Goal: Information Seeking & Learning: Learn about a topic

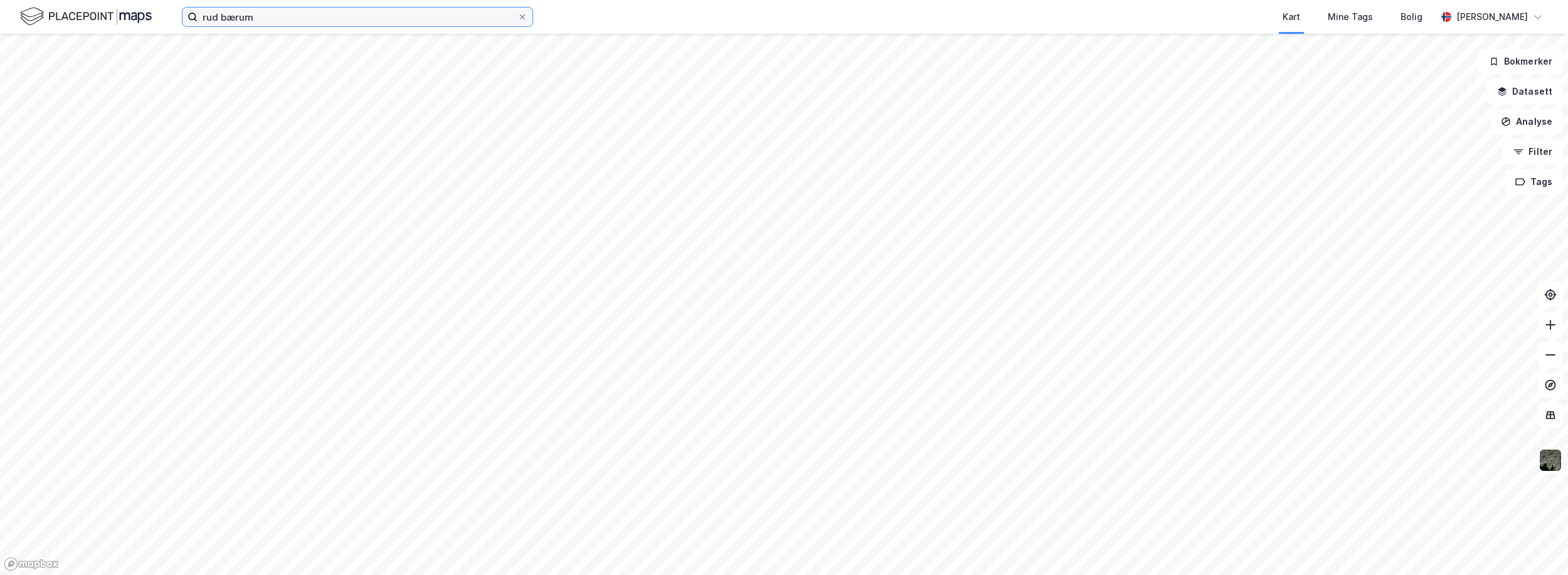
click at [245, 15] on input "rud bærum" at bounding box center [357, 17] width 320 height 19
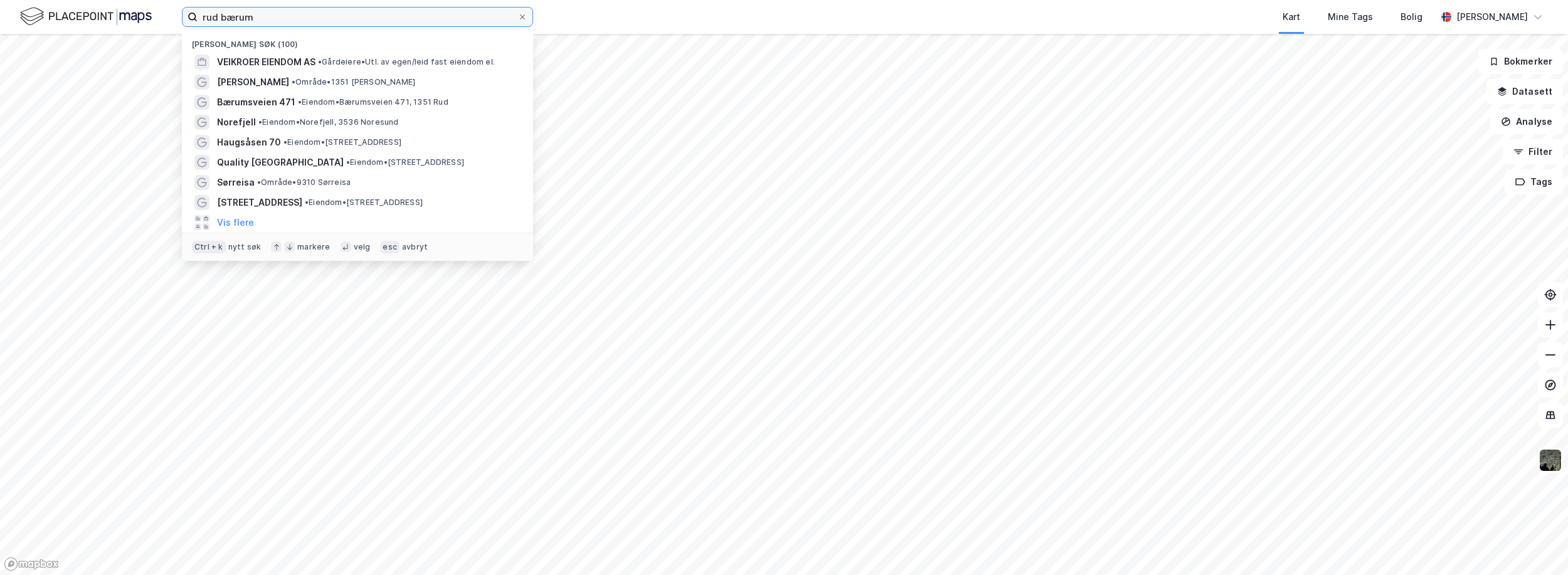
click at [245, 15] on input "rud bærum" at bounding box center [357, 17] width 320 height 19
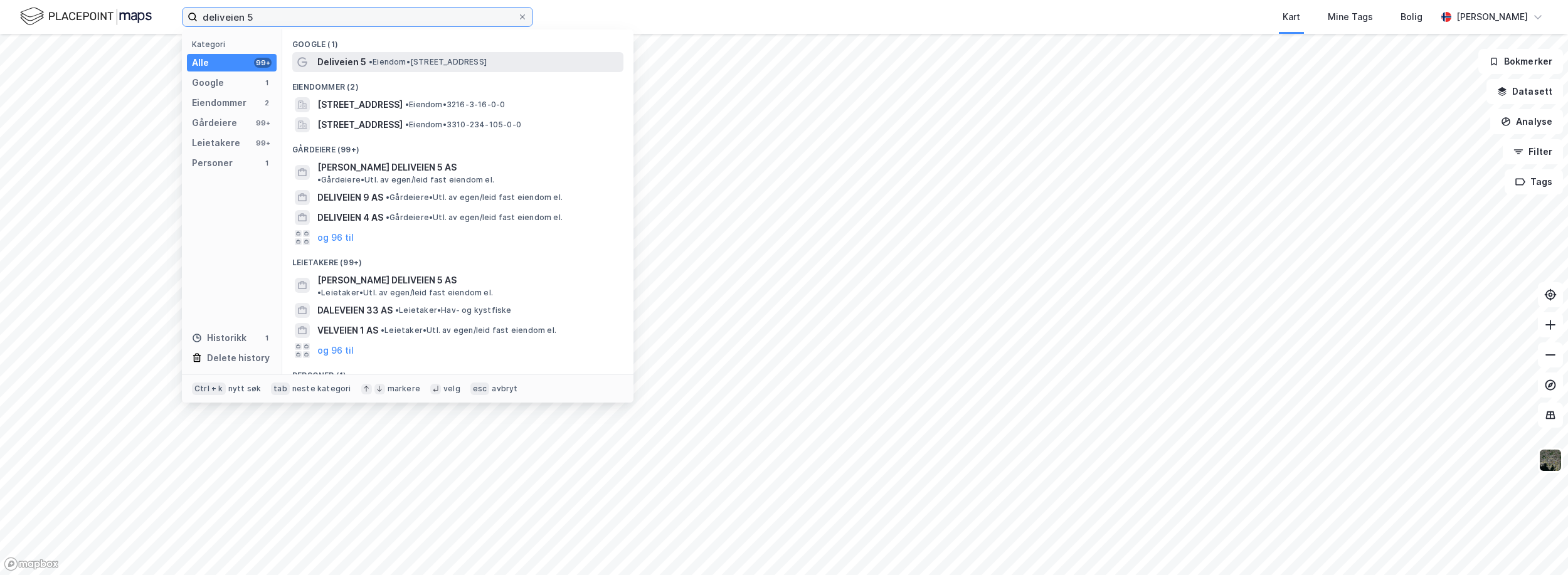
type input "deliveien 5"
click at [340, 59] on span "Deliveien 5" at bounding box center [341, 63] width 49 height 15
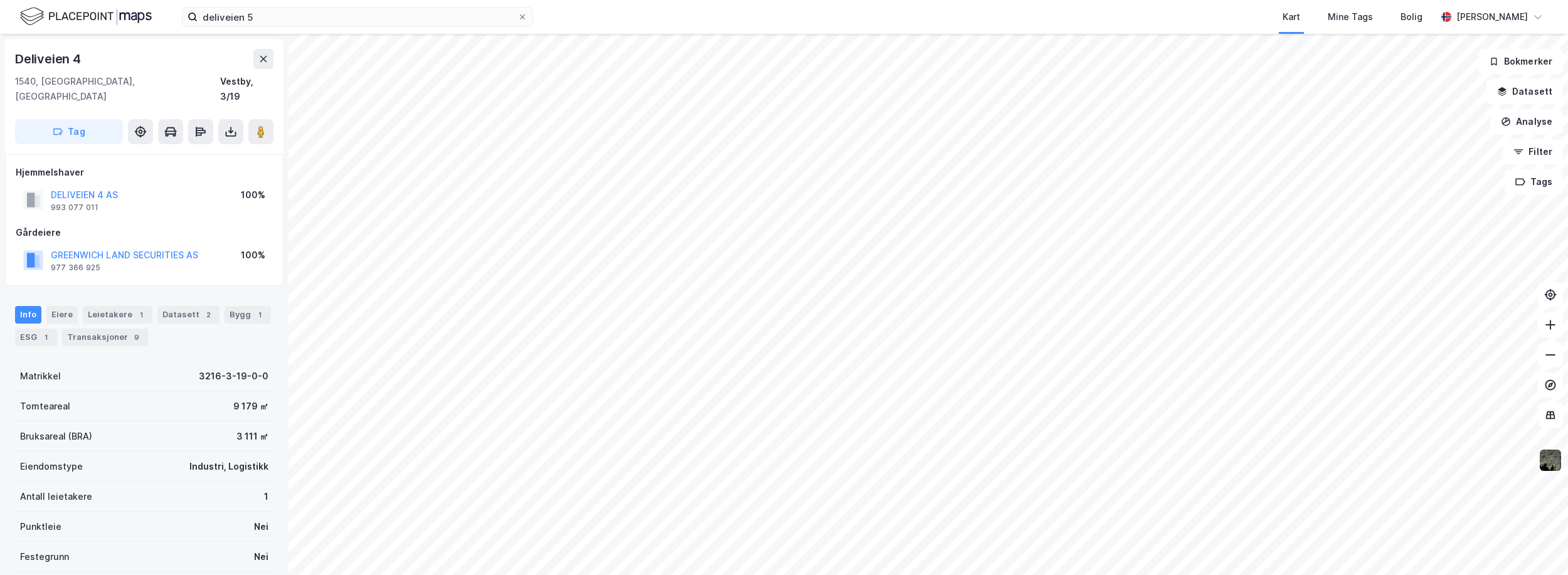
click at [1548, 459] on img at bounding box center [1551, 461] width 24 height 24
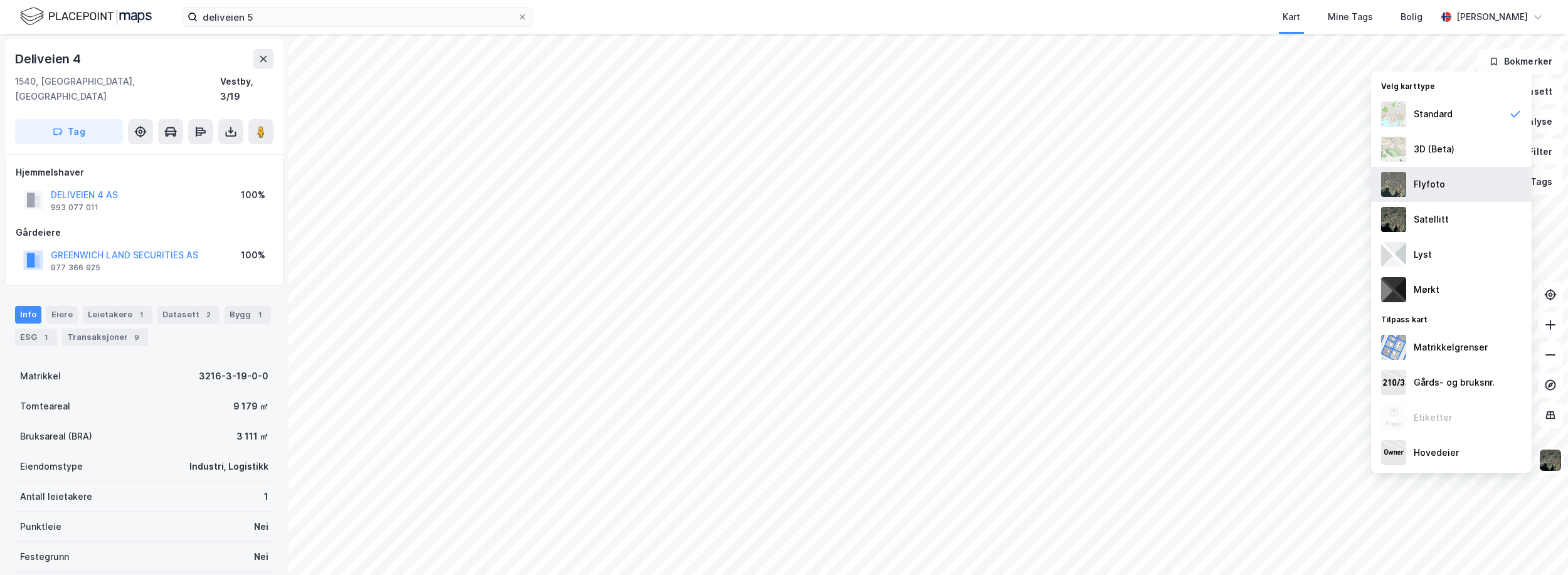
click at [1439, 182] on div "Flyfoto" at bounding box center [1429, 185] width 31 height 15
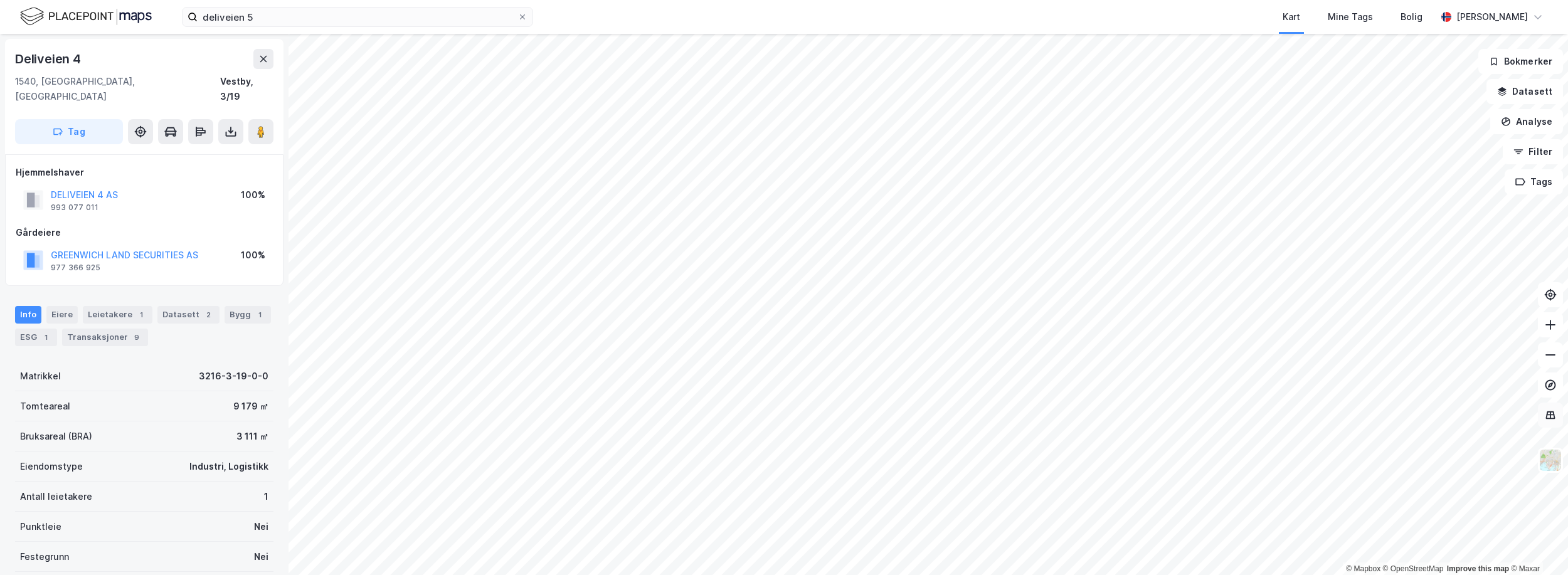
click at [1544, 412] on icon at bounding box center [1550, 415] width 13 height 13
click at [1553, 418] on icon at bounding box center [1550, 414] width 9 height 8
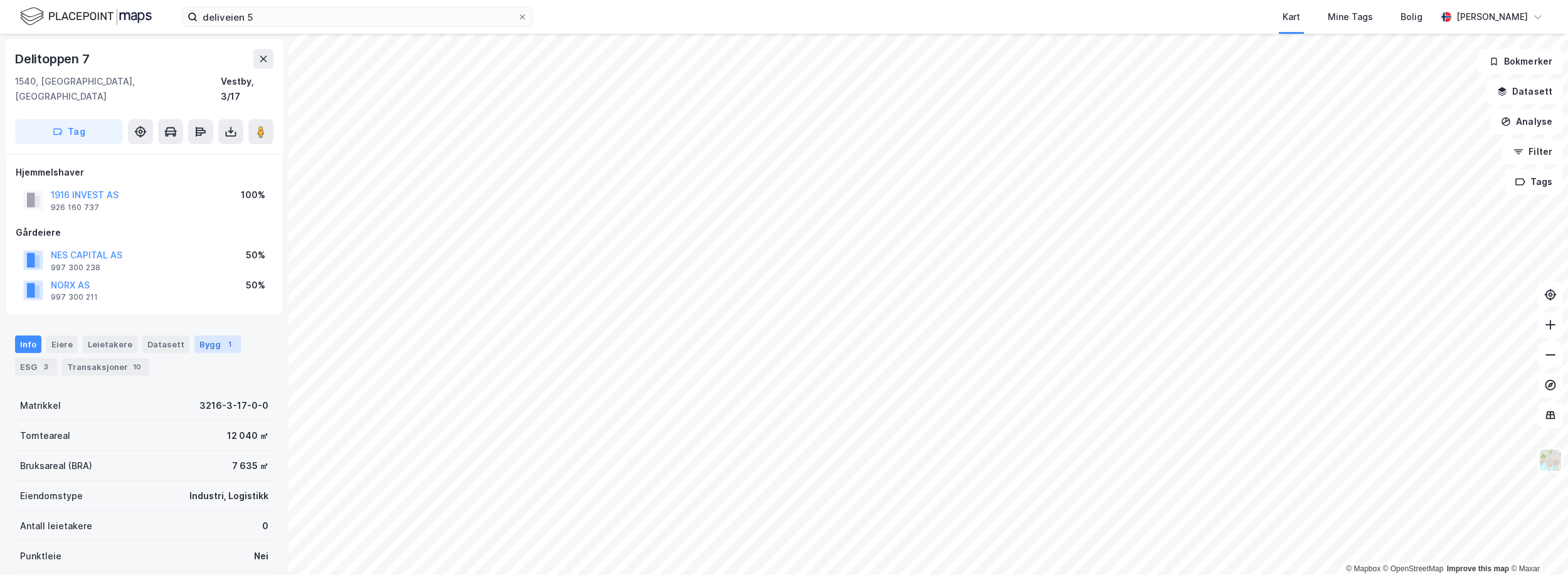
click at [229, 336] on div "Bygg 1" at bounding box center [217, 345] width 46 height 17
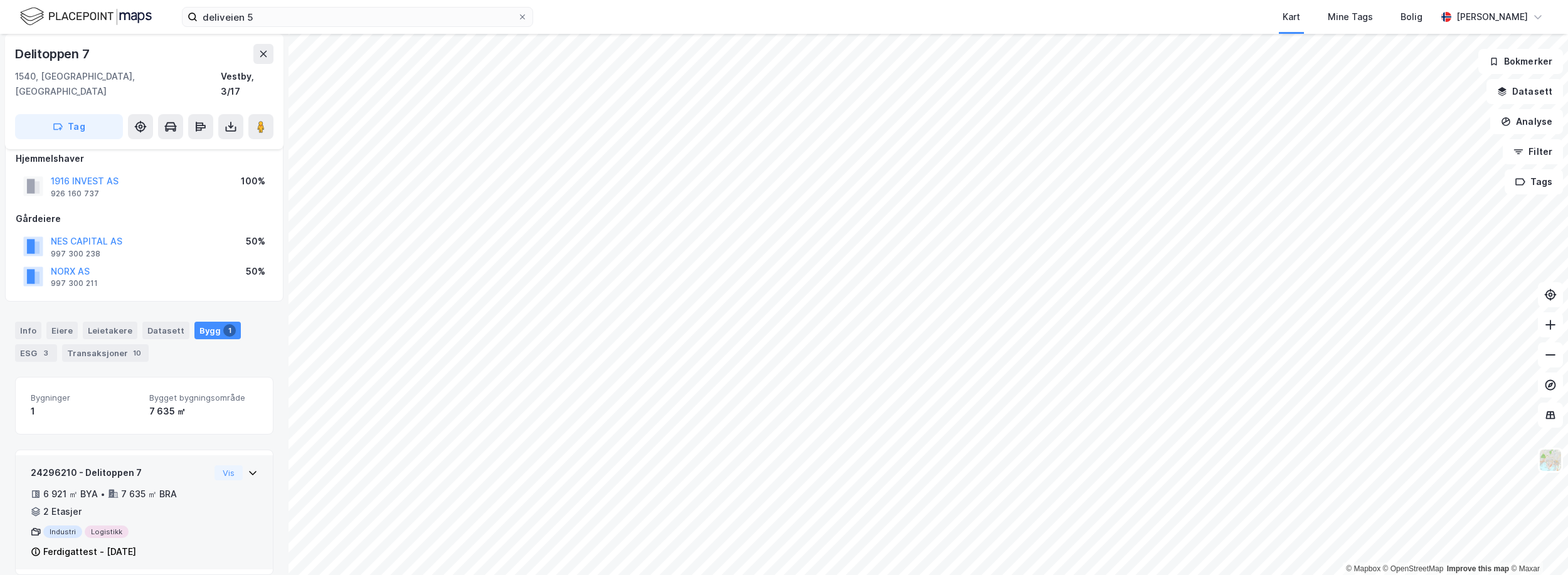
click at [165, 492] on div "6 921 ㎡ BYA • 7 635 ㎡ BRA • 2 Etasjer" at bounding box center [120, 503] width 179 height 33
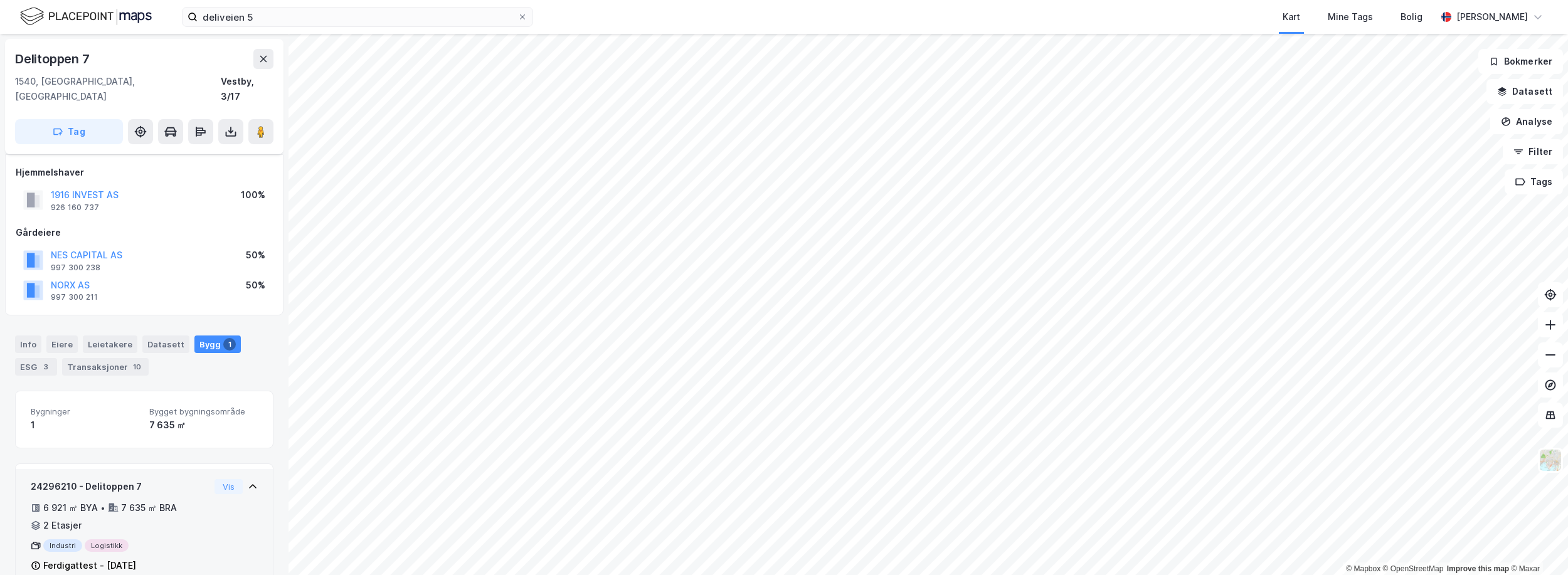
scroll to position [129, 0]
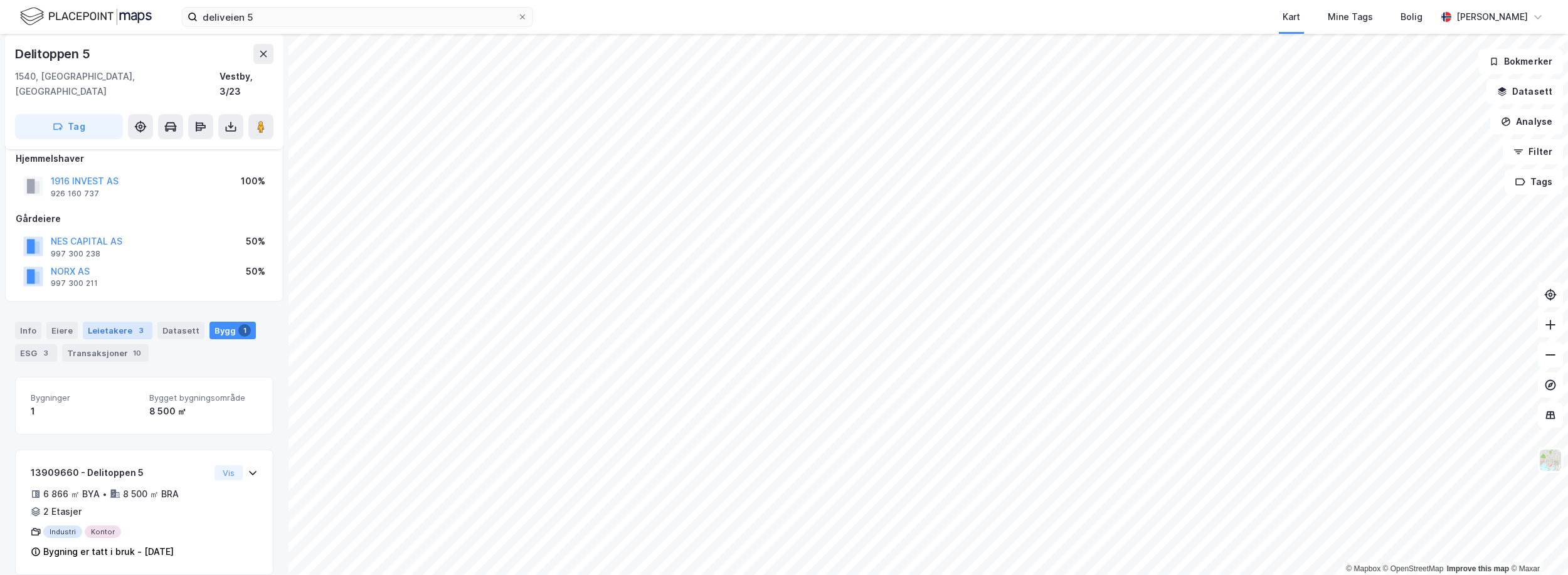
click at [125, 321] on div "Leietakere 3" at bounding box center [117, 330] width 70 height 17
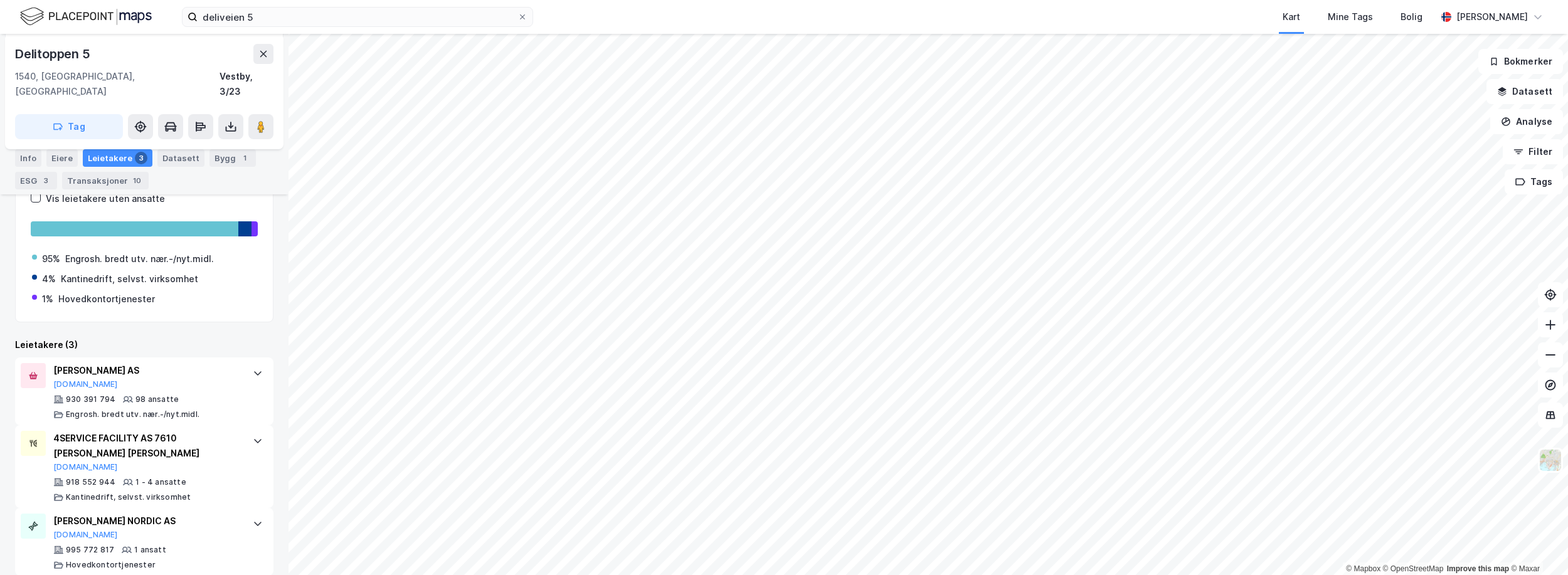
scroll to position [246, 0]
click at [160, 364] on div "[PERSON_NAME] AS [DOMAIN_NAME]" at bounding box center [147, 376] width 187 height 27
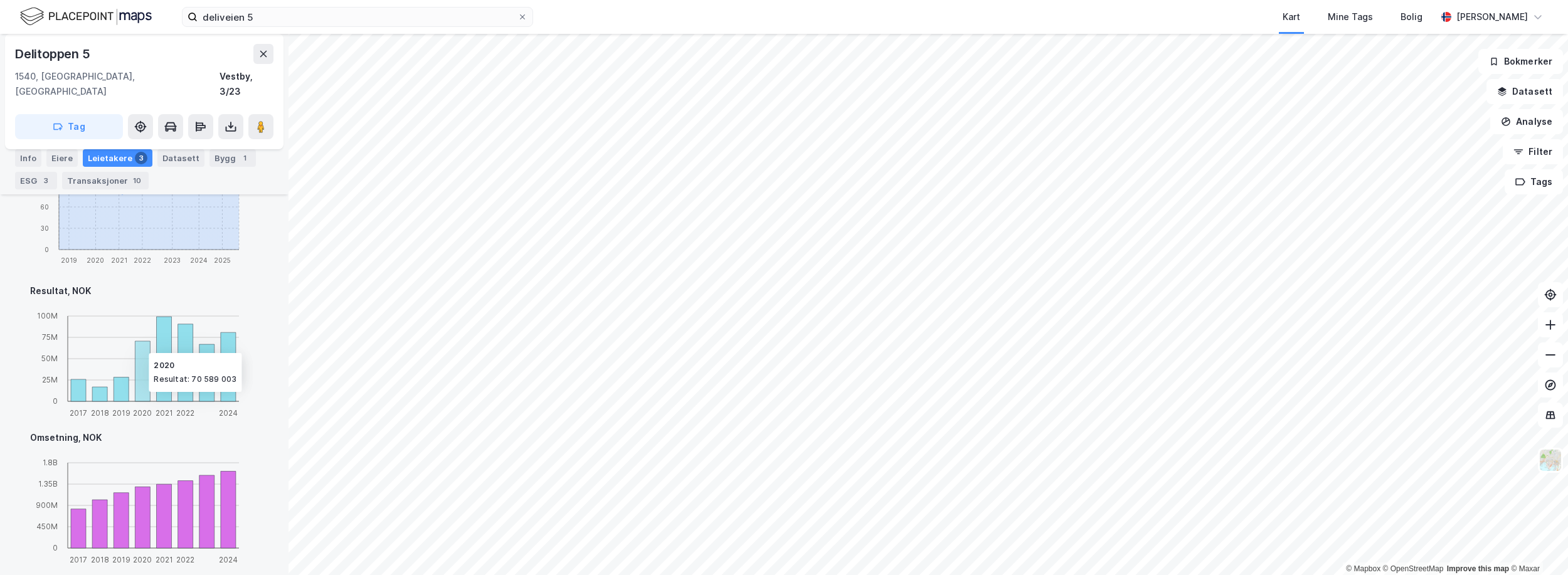
scroll to position [811, 0]
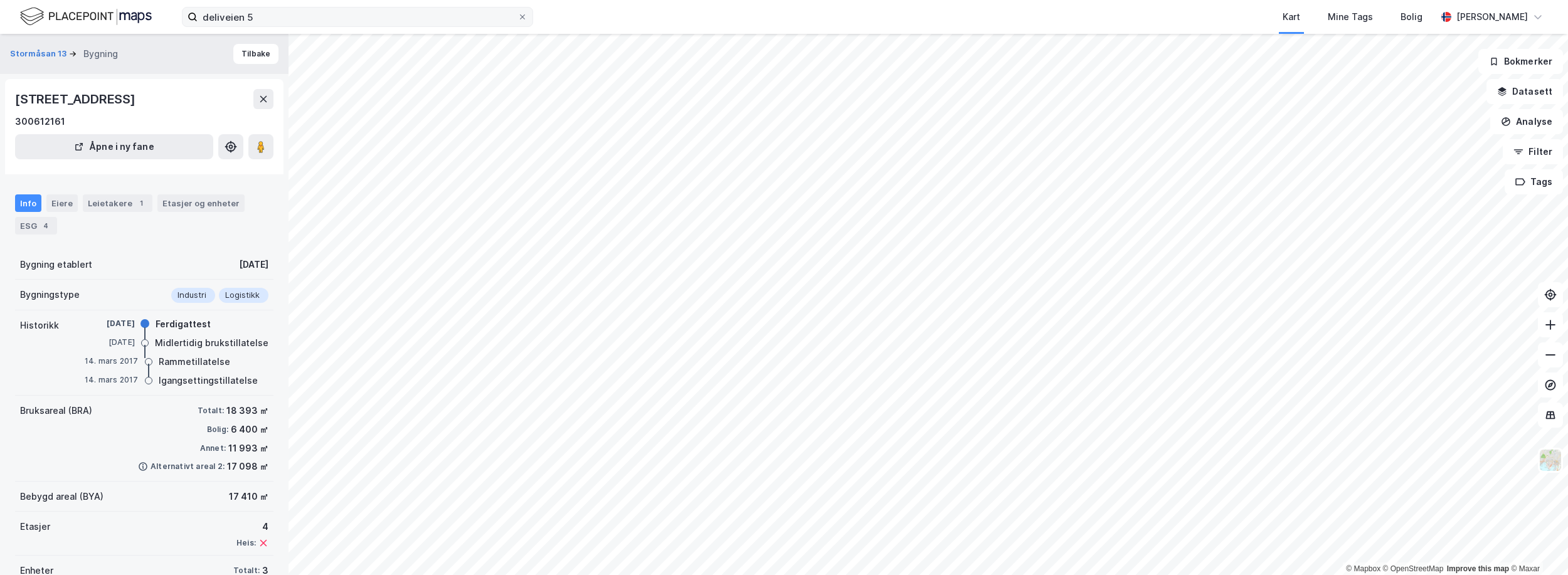
scroll to position [45, 0]
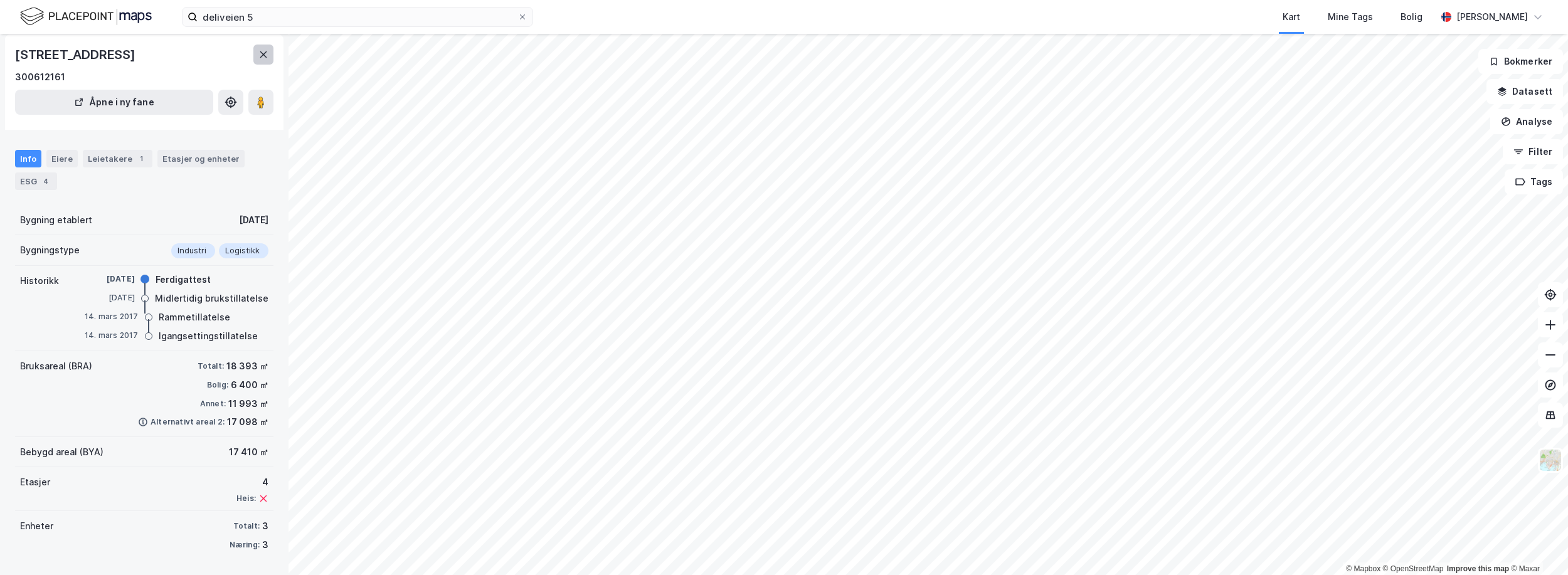
click at [272, 58] on button at bounding box center [263, 54] width 20 height 20
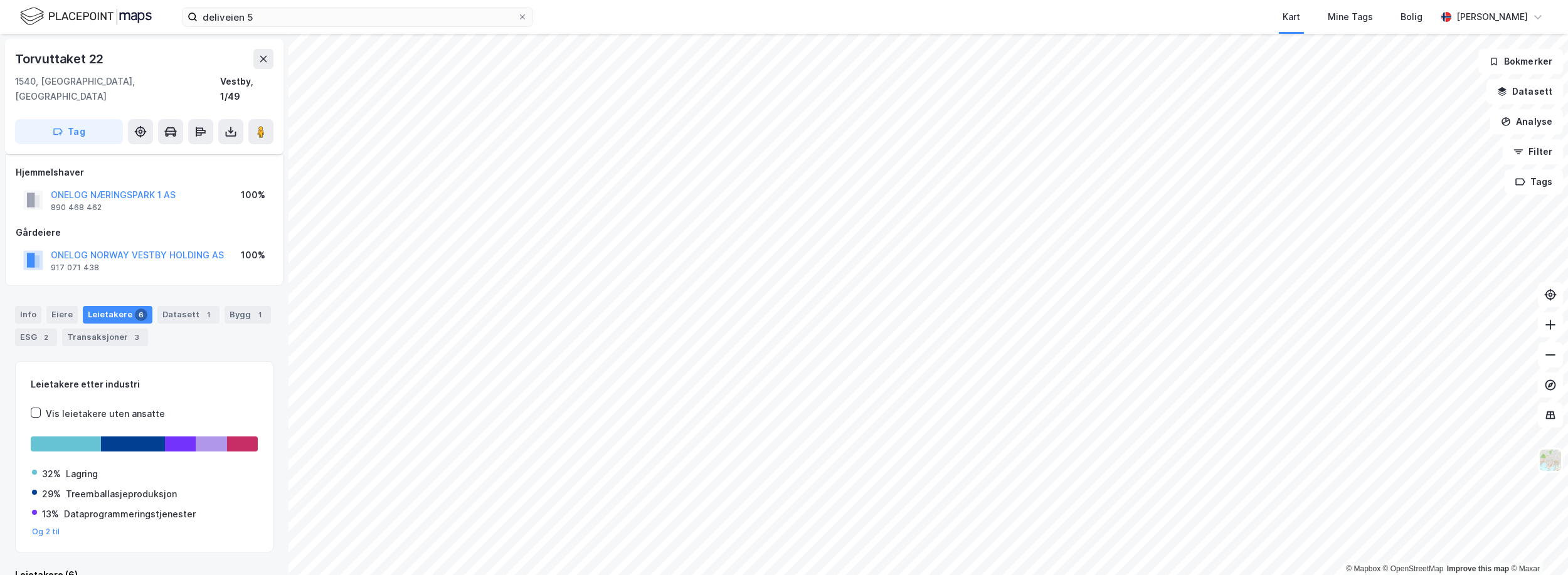
scroll to position [13, 0]
